Goal: Browse casually: Explore the website without a specific task or goal

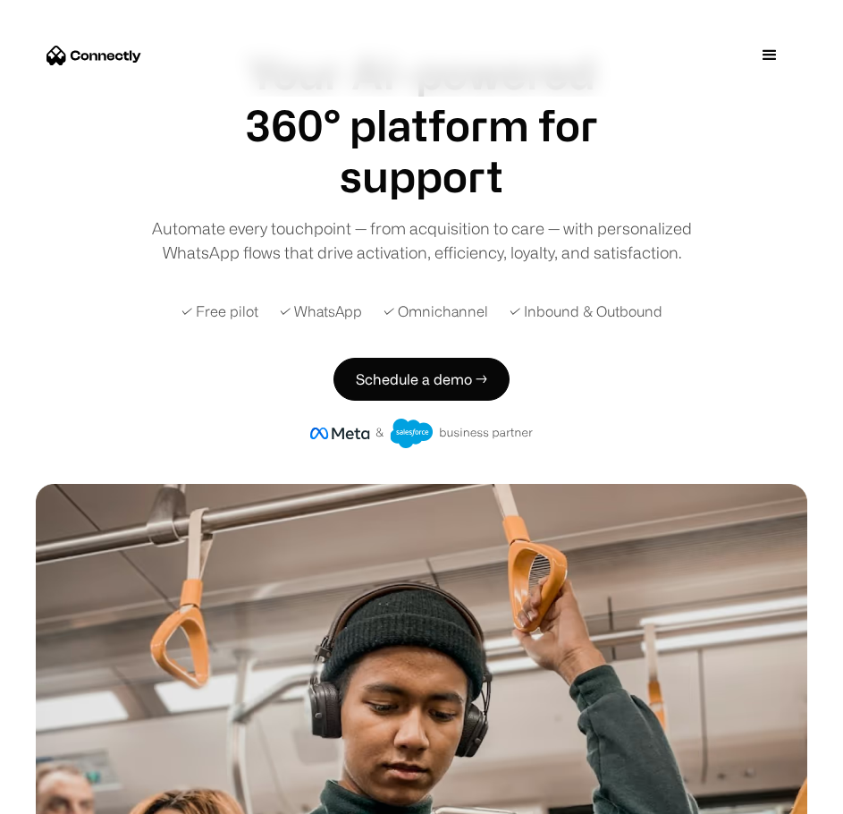
scroll to position [89, 0]
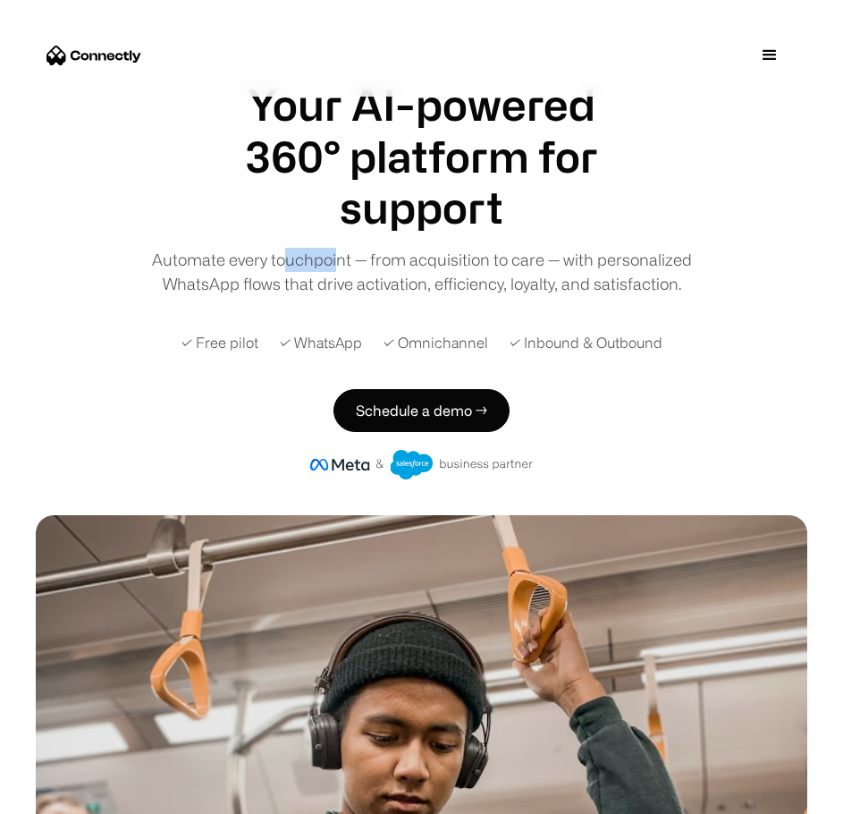
drag, startPoint x: 290, startPoint y: 250, endPoint x: 335, endPoint y: 255, distance: 45.9
click at [335, 255] on div "Automate every touchpoint — from acquisition to care — with personalized WhatsA…" at bounding box center [421, 272] width 563 height 48
drag, startPoint x: 342, startPoint y: 266, endPoint x: 368, endPoint y: 266, distance: 26.8
click at [368, 266] on div "Automate every touchpoint — from acquisition to care — with personalized WhatsA…" at bounding box center [421, 272] width 563 height 48
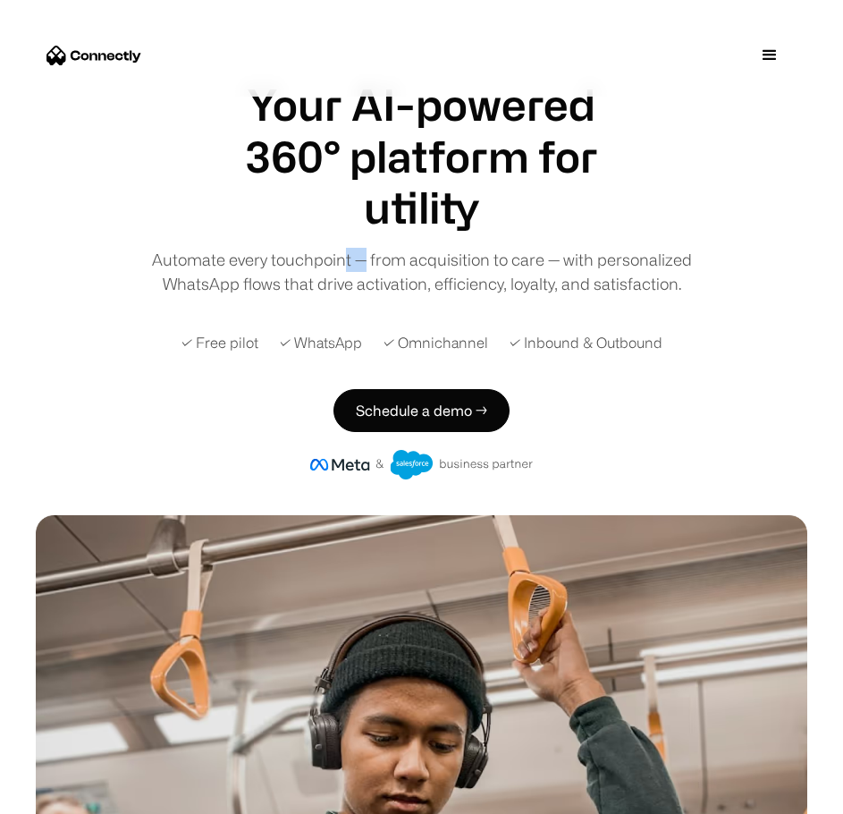
click at [368, 266] on div "Automate every touchpoint — from acquisition to care — with personalized WhatsA…" at bounding box center [421, 272] width 563 height 48
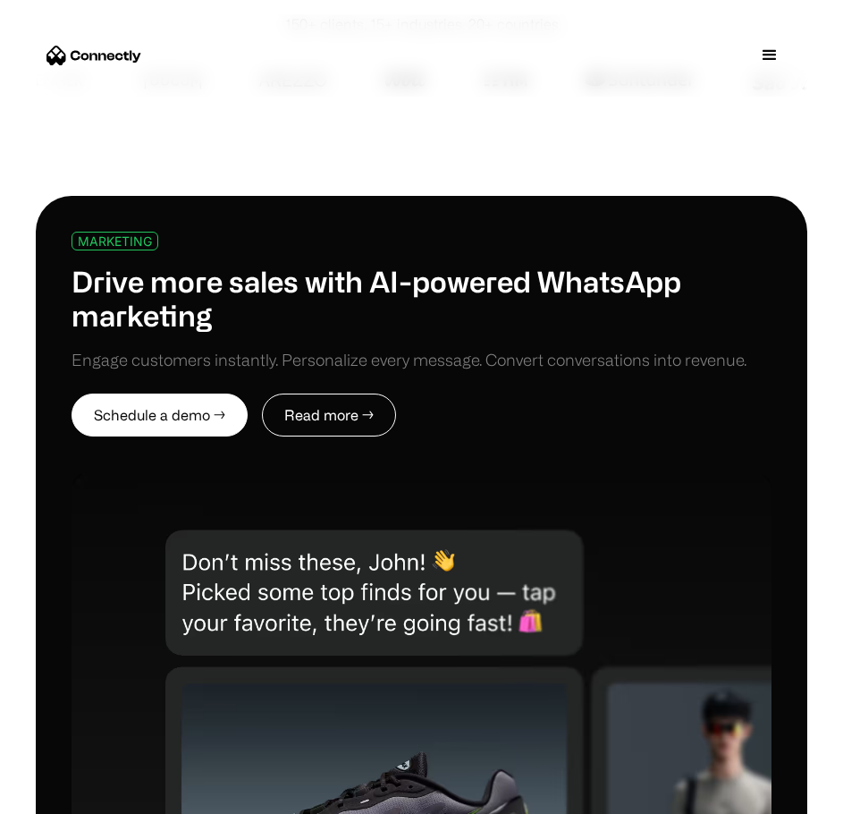
scroll to position [1252, 0]
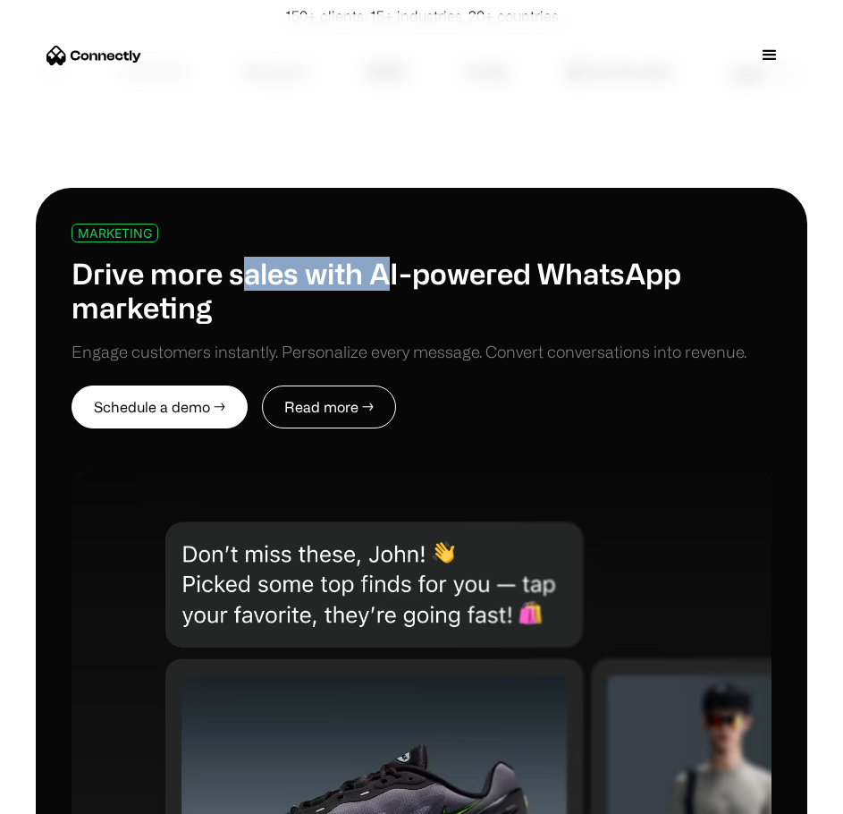
drag, startPoint x: 239, startPoint y: 259, endPoint x: 395, endPoint y: 279, distance: 157.7
click at [395, 279] on h1 "Drive more sales with AI-powered WhatsApp marketing" at bounding box center [422, 291] width 700 height 69
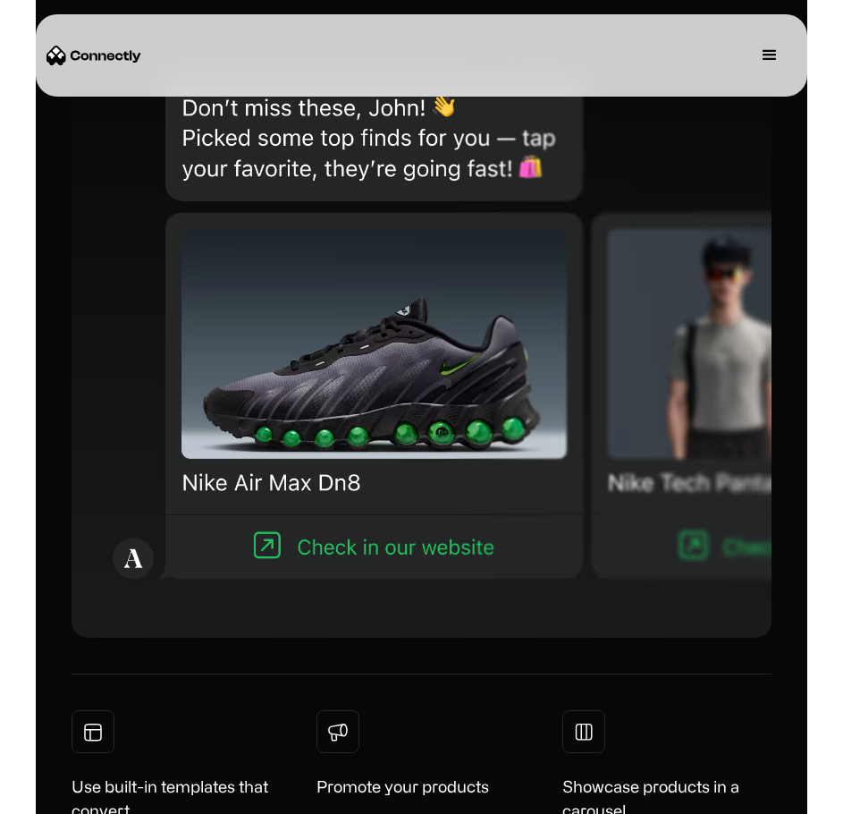
scroll to position [1699, 0]
